Goal: Task Accomplishment & Management: Use online tool/utility

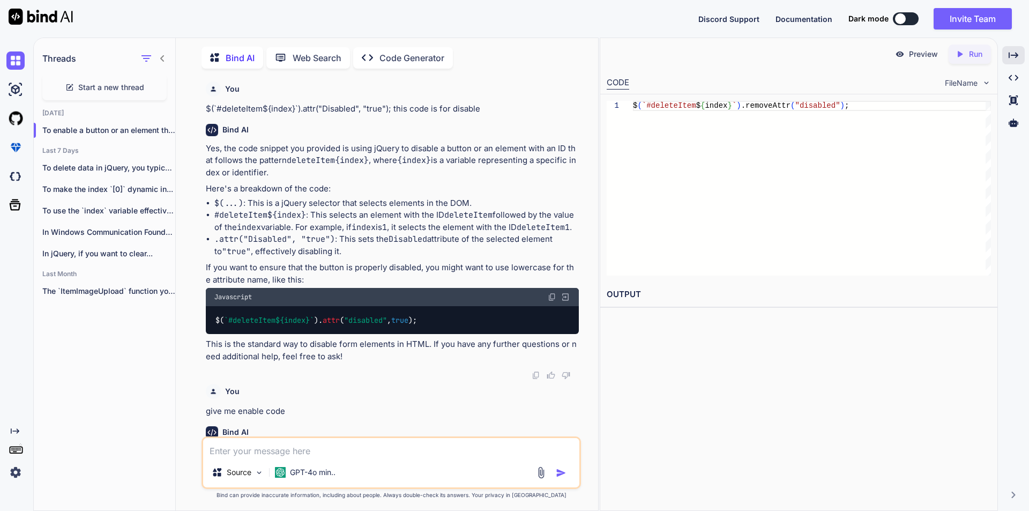
scroll to position [245, 0]
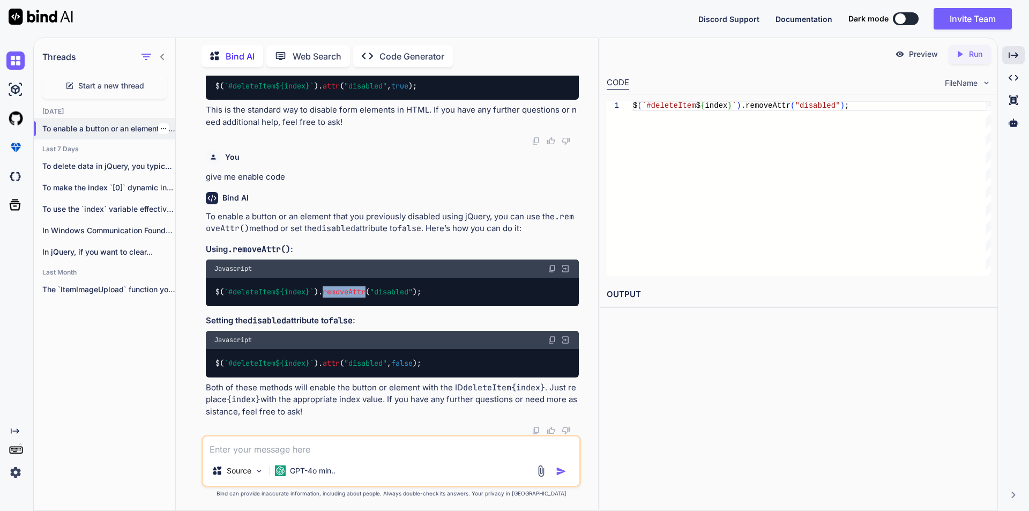
click at [160, 125] on icon "button" at bounding box center [163, 128] width 6 height 6
click at [176, 167] on div "Delete" at bounding box center [208, 168] width 105 height 21
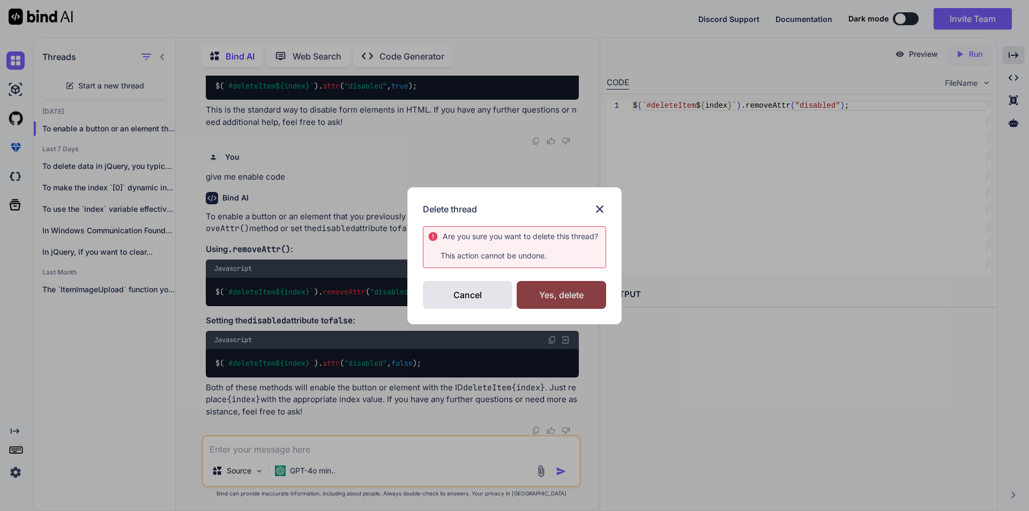
click at [535, 294] on div "Yes, delete" at bounding box center [561, 295] width 89 height 28
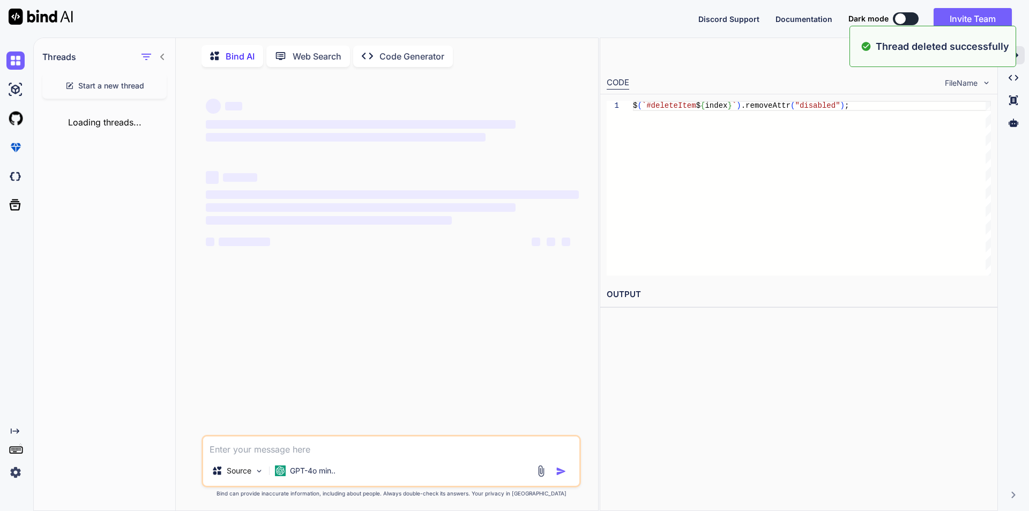
scroll to position [0, 0]
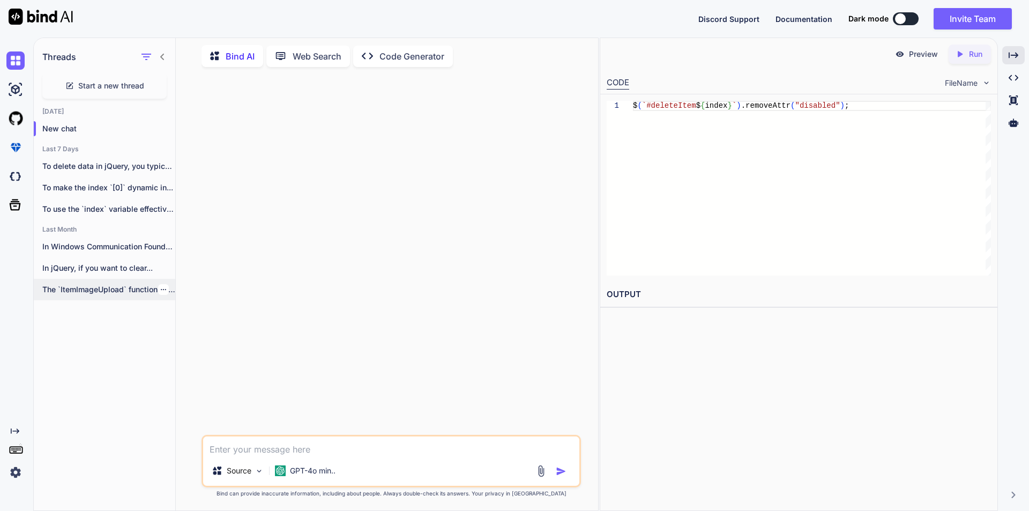
click at [161, 286] on icon "button" at bounding box center [163, 289] width 6 height 6
click at [191, 327] on span "Delete" at bounding box center [187, 329] width 23 height 11
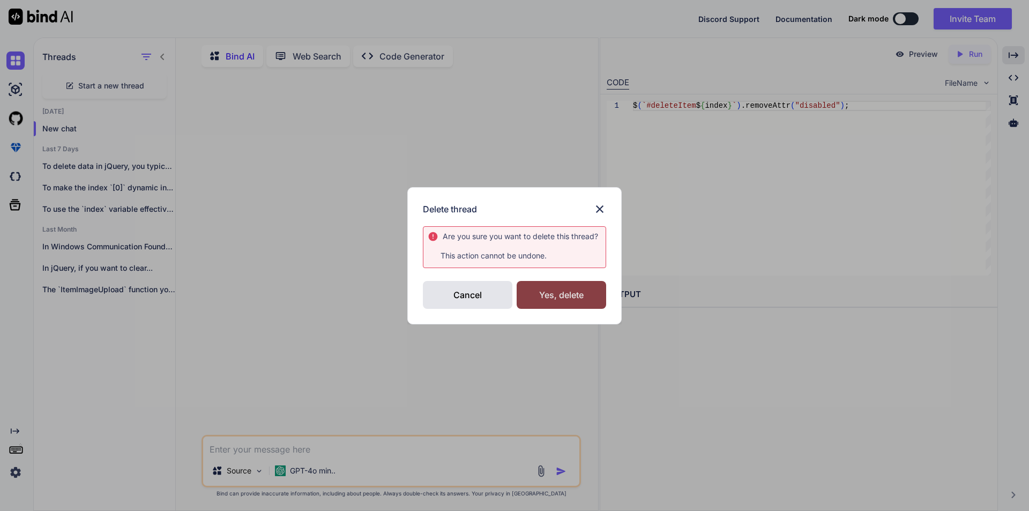
click at [540, 292] on div "Yes, delete" at bounding box center [561, 295] width 89 height 28
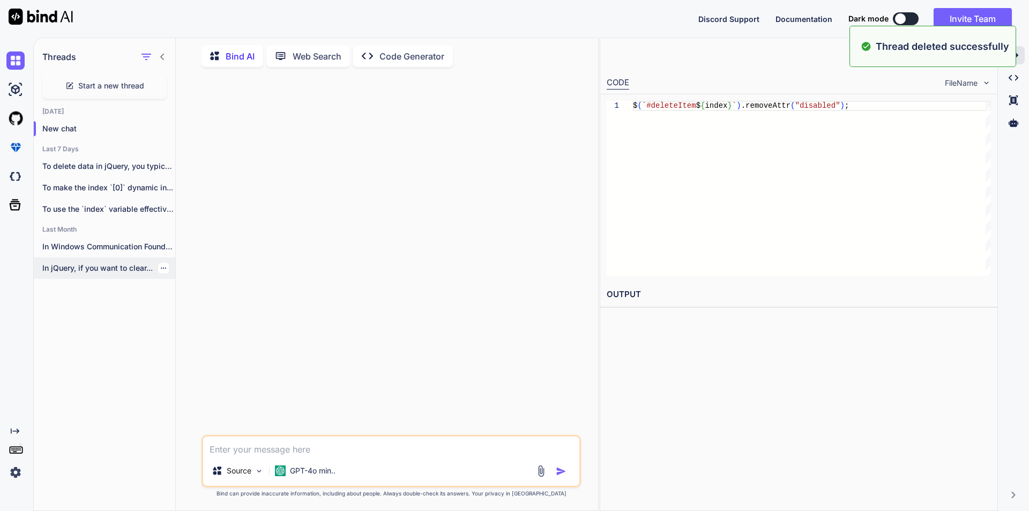
click at [159, 265] on div at bounding box center [163, 268] width 11 height 11
click at [160, 266] on icon "button" at bounding box center [163, 268] width 6 height 6
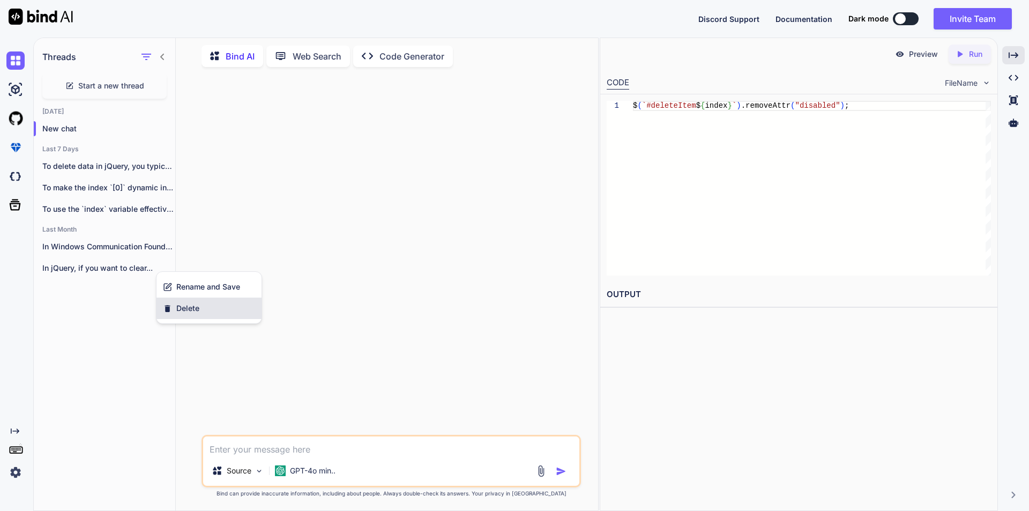
click at [193, 306] on span "Delete" at bounding box center [187, 308] width 23 height 11
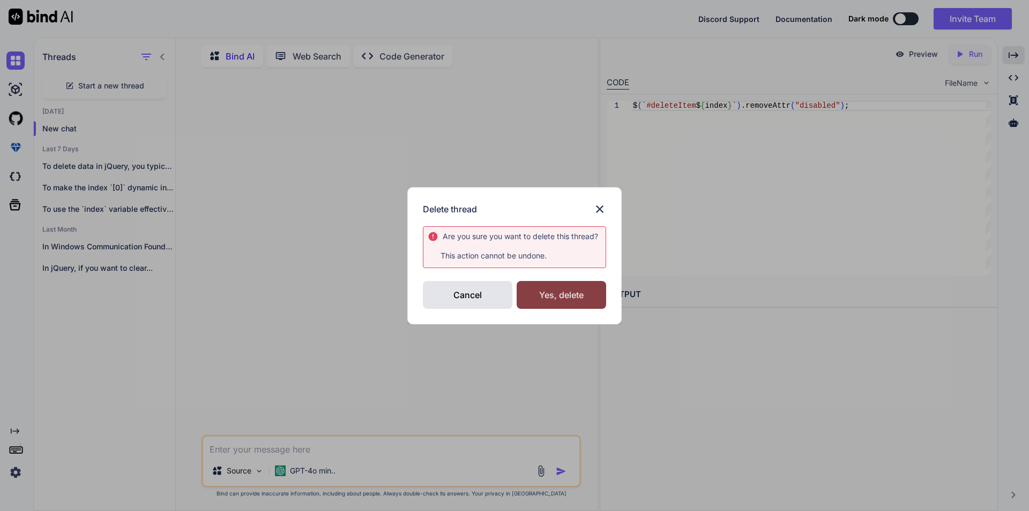
click at [531, 296] on div "Yes, delete" at bounding box center [561, 295] width 89 height 28
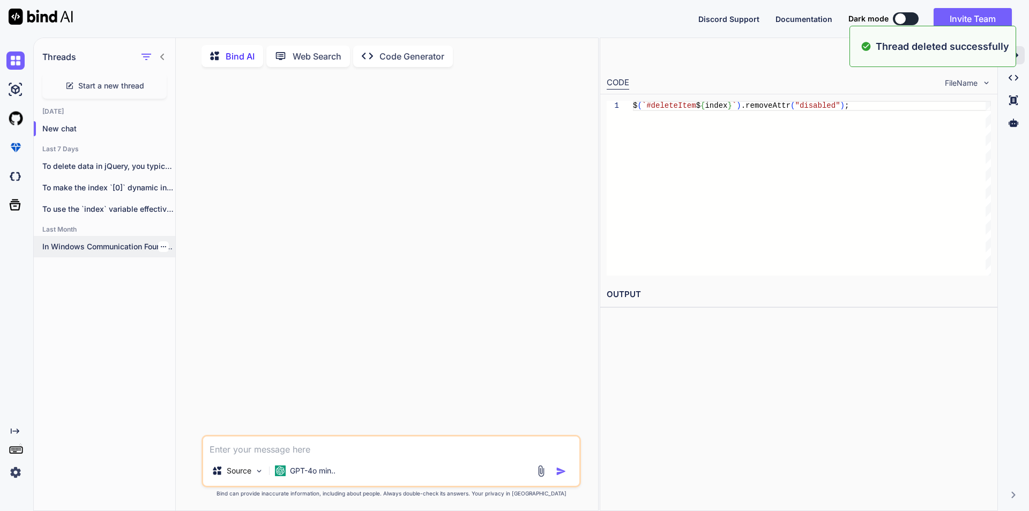
click at [160, 243] on icon "button" at bounding box center [163, 246] width 6 height 6
click at [185, 281] on span "Delete" at bounding box center [187, 286] width 23 height 11
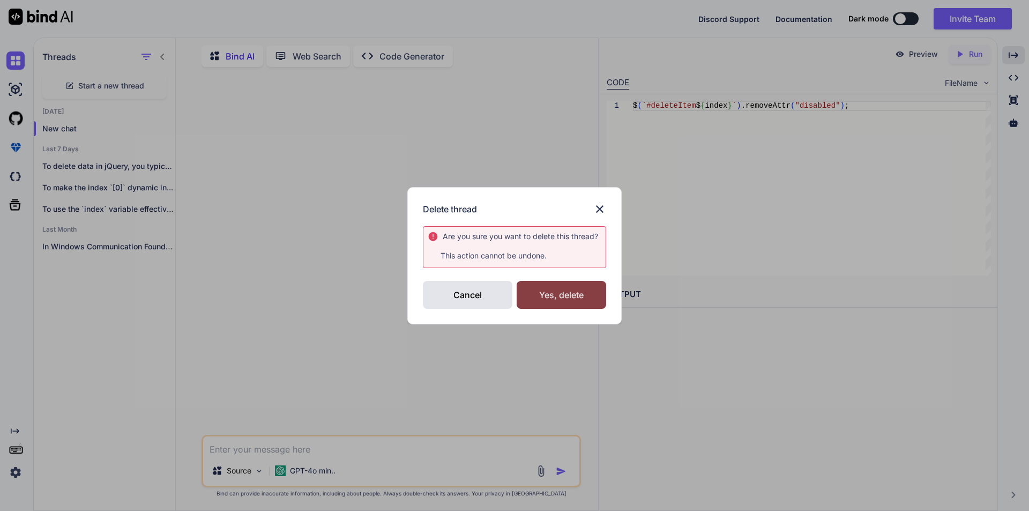
click at [534, 296] on div "Yes, delete" at bounding box center [561, 295] width 89 height 28
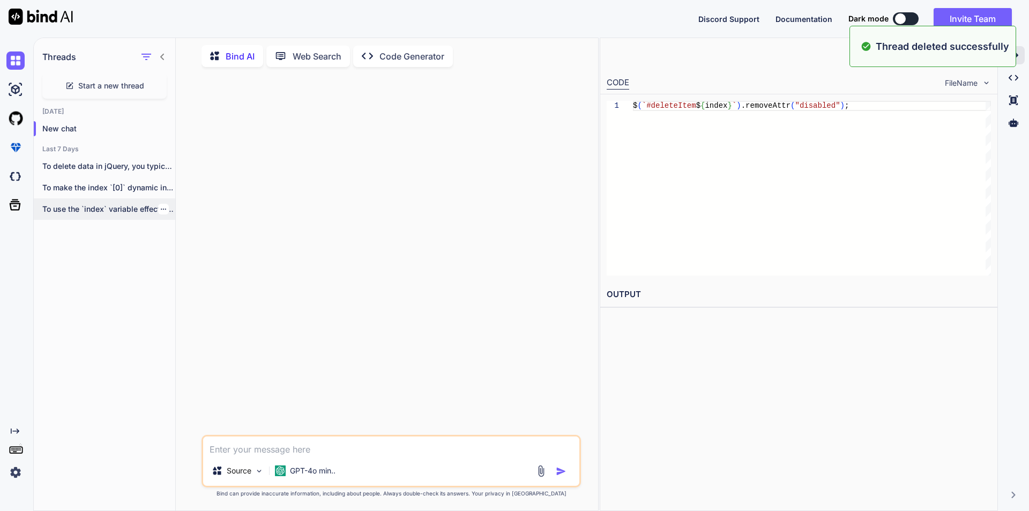
click at [160, 206] on icon "button" at bounding box center [163, 209] width 6 height 6
click at [197, 243] on div "Delete" at bounding box center [208, 248] width 105 height 21
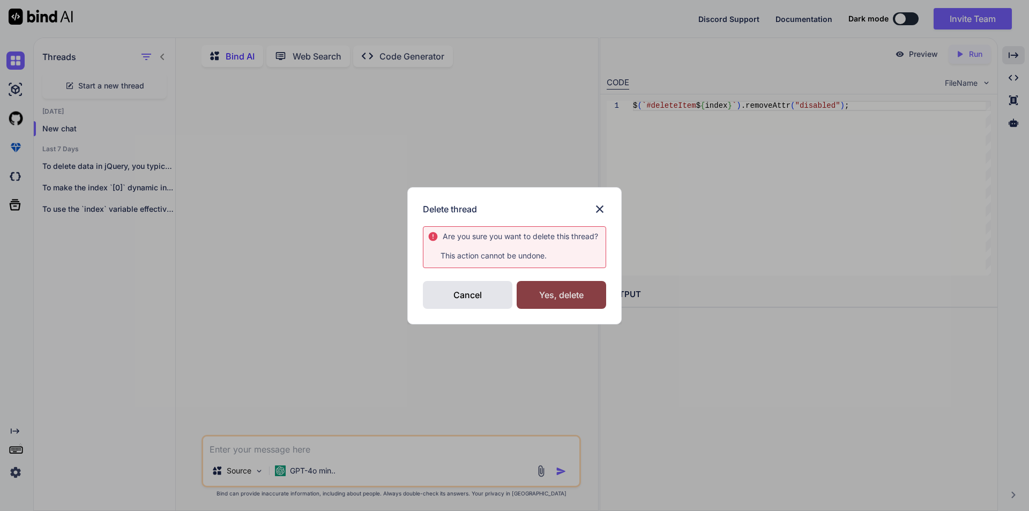
click at [552, 295] on div "Yes, delete" at bounding box center [561, 295] width 89 height 28
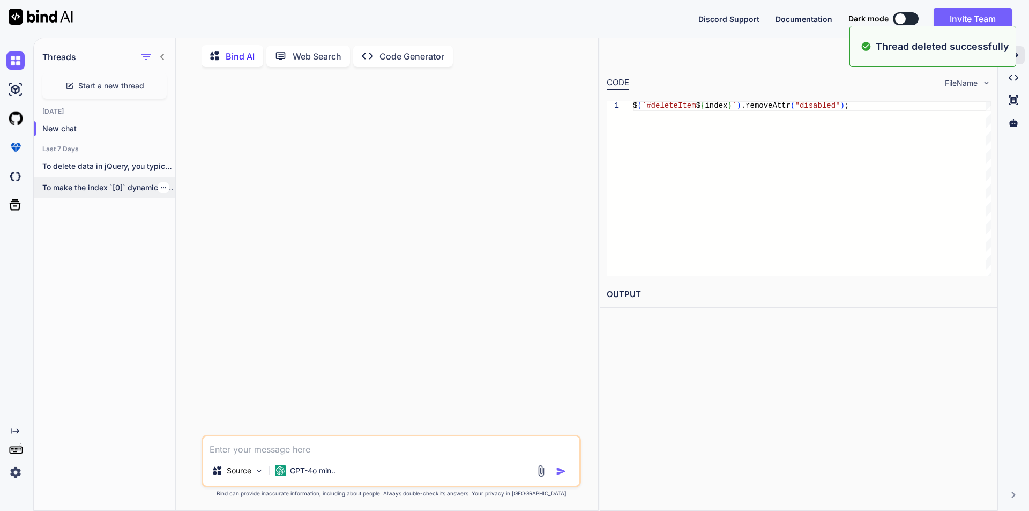
click at [158, 182] on div at bounding box center [163, 187] width 11 height 11
click at [160, 184] on icon "button" at bounding box center [163, 187] width 6 height 6
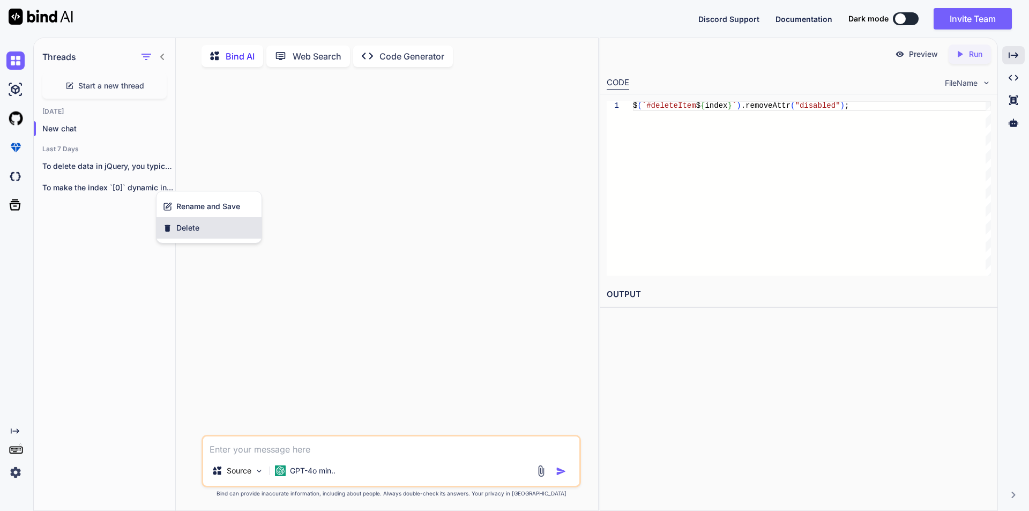
click at [170, 225] on icon "button" at bounding box center [167, 227] width 9 height 9
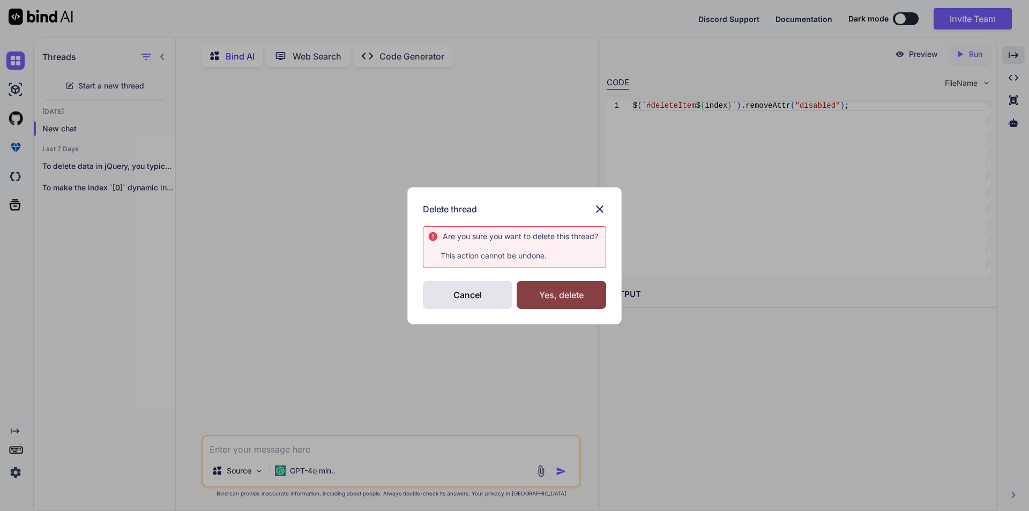
click at [551, 304] on div "Yes, delete" at bounding box center [561, 295] width 89 height 28
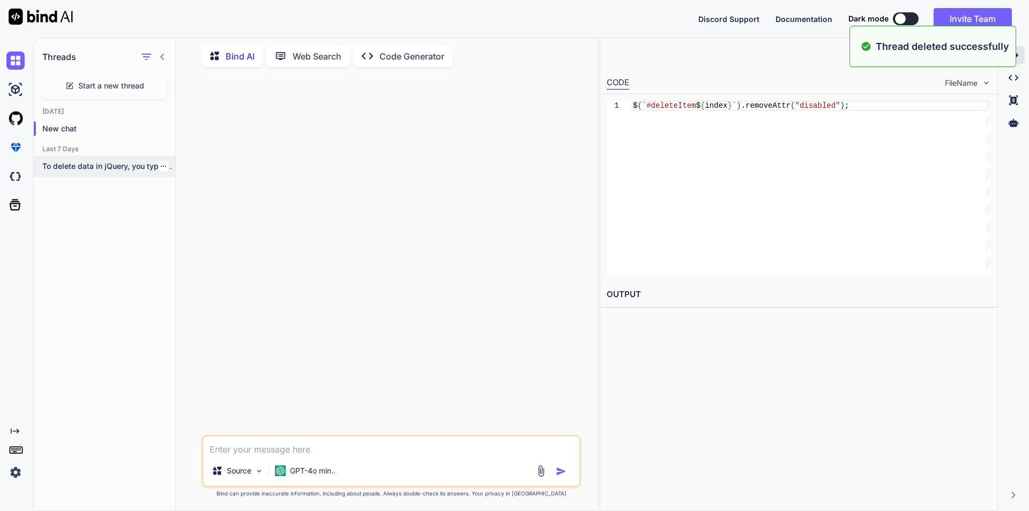
click at [161, 163] on icon "button" at bounding box center [163, 166] width 6 height 6
click at [179, 211] on span "Delete" at bounding box center [187, 206] width 23 height 11
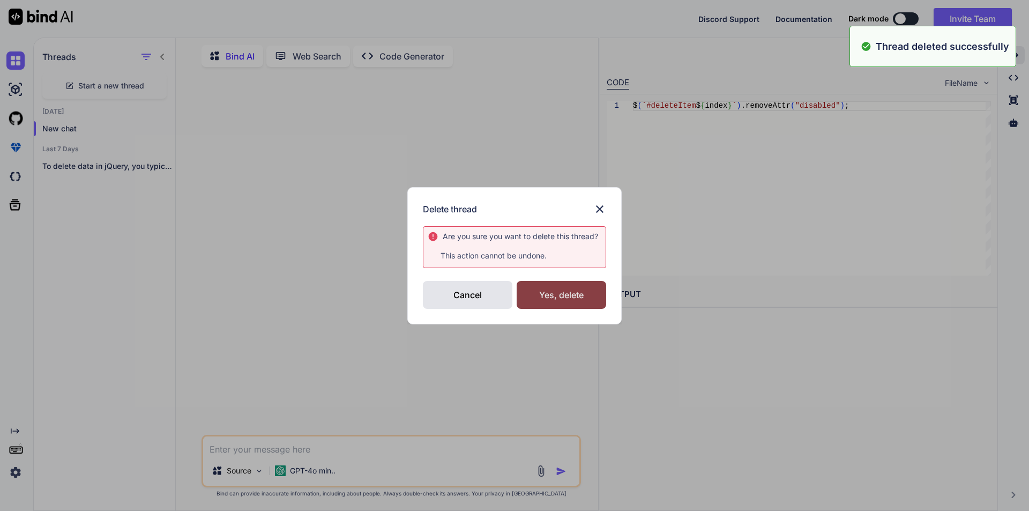
click at [535, 288] on div "Yes, delete" at bounding box center [561, 295] width 89 height 28
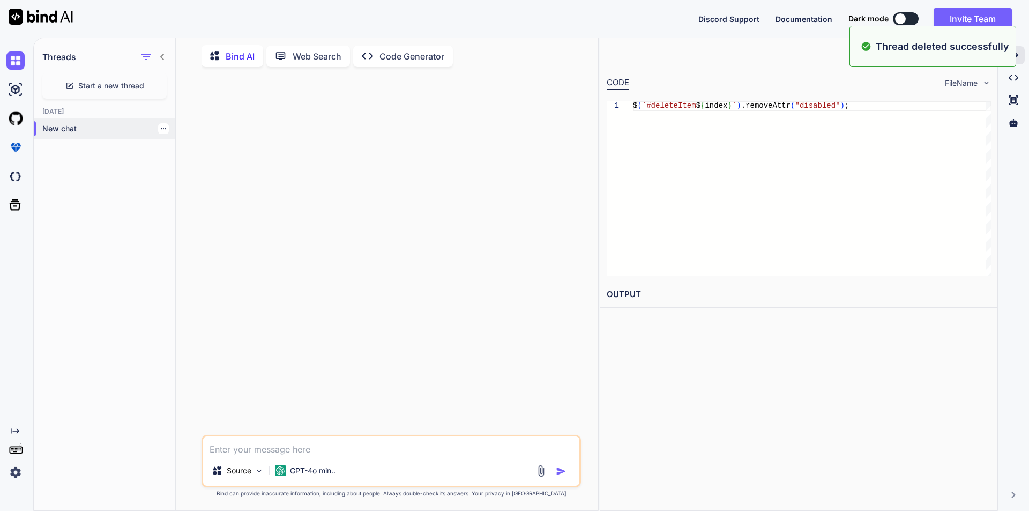
click at [80, 127] on p "New chat" at bounding box center [108, 128] width 133 height 11
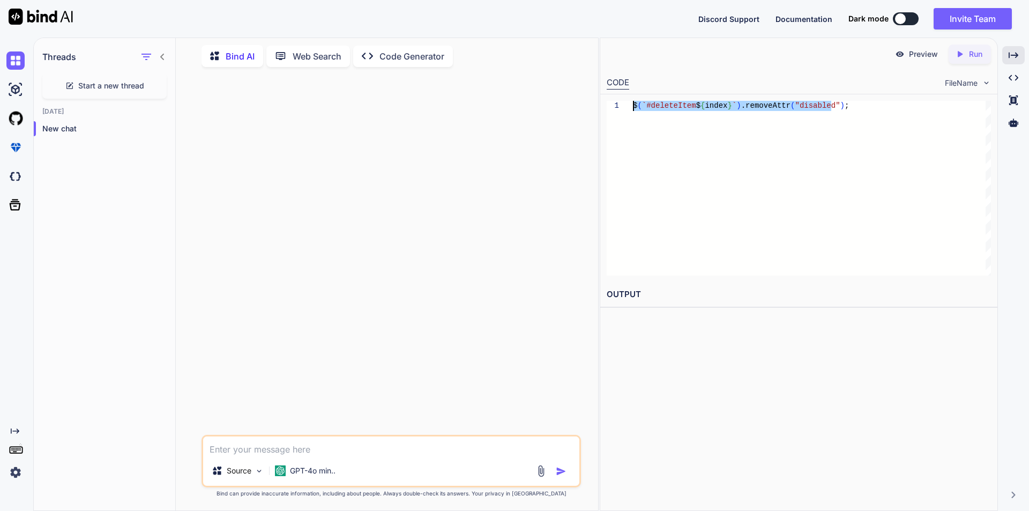
drag, startPoint x: 824, startPoint y: 162, endPoint x: 614, endPoint y: 102, distance: 217.8
click at [633, 102] on div "$ ( `#deleteItem $ { index } ` ) .removeAttr ( "disabled" ) ;" at bounding box center [812, 188] width 358 height 175
type textarea "$(`#deleteItem${index}`).removeAttr("disabled");"
click at [979, 86] on div "FileName" at bounding box center [968, 83] width 46 height 11
click at [981, 83] on div "FileName" at bounding box center [968, 83] width 46 height 11
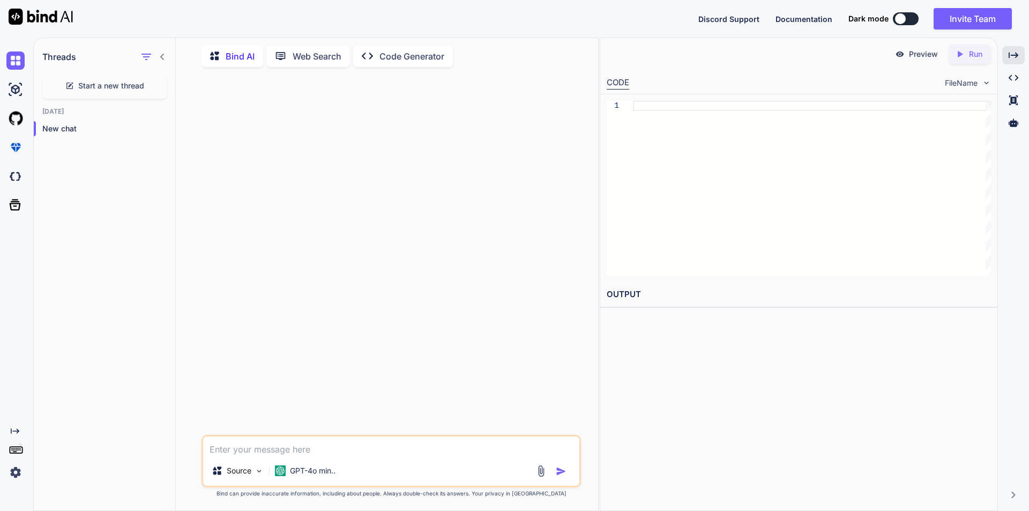
click at [983, 82] on img at bounding box center [986, 82] width 9 height 9
click at [1013, 59] on icon "Created with Pixso." at bounding box center [1014, 55] width 10 height 10
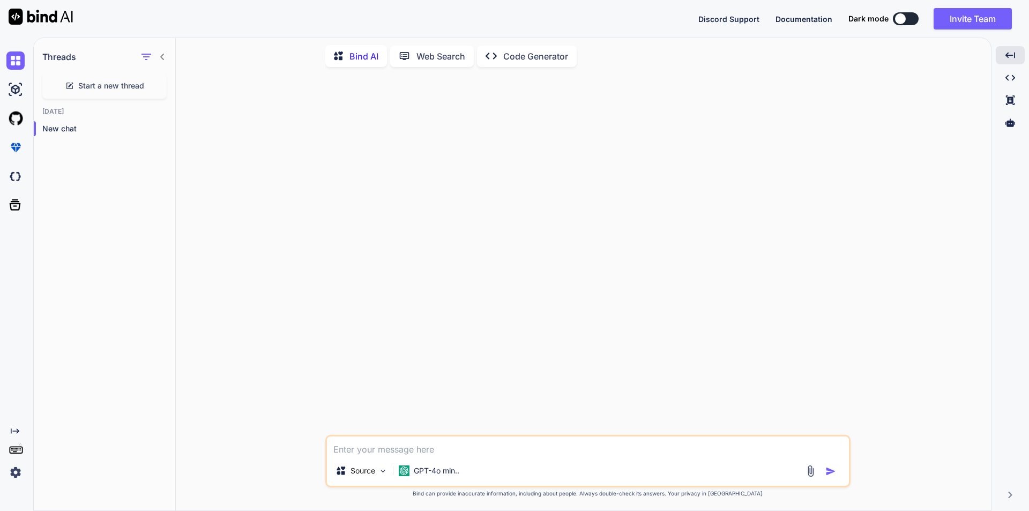
click at [676, 182] on div at bounding box center [588, 255] width 523 height 359
click at [510, 211] on div at bounding box center [588, 255] width 523 height 359
